Goal: Find specific page/section: Find specific page/section

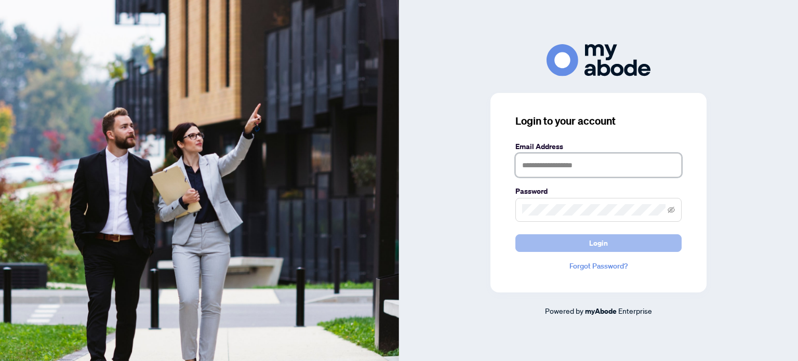
type input "**********"
click at [599, 246] on span "Login" at bounding box center [598, 243] width 19 height 17
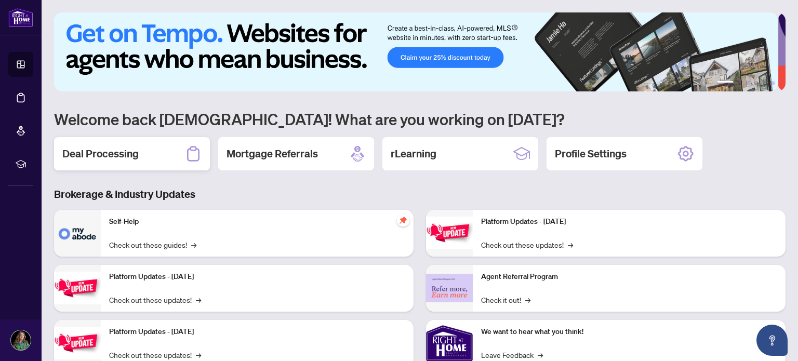
click at [128, 149] on h2 "Deal Processing" at bounding box center [100, 154] width 76 height 15
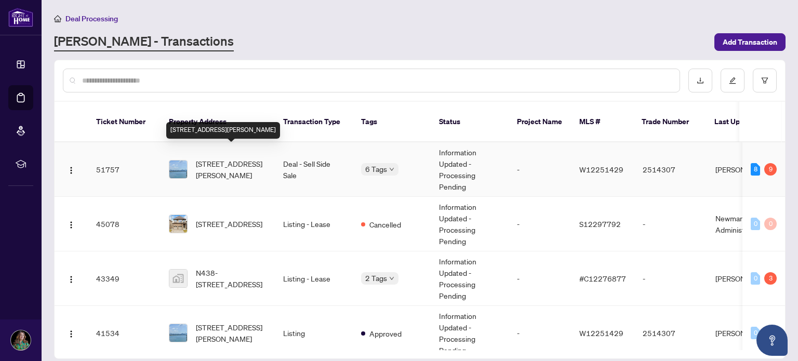
click at [217, 158] on span "[STREET_ADDRESS][PERSON_NAME]" at bounding box center [231, 169] width 71 height 23
